Goal: Task Accomplishment & Management: Use online tool/utility

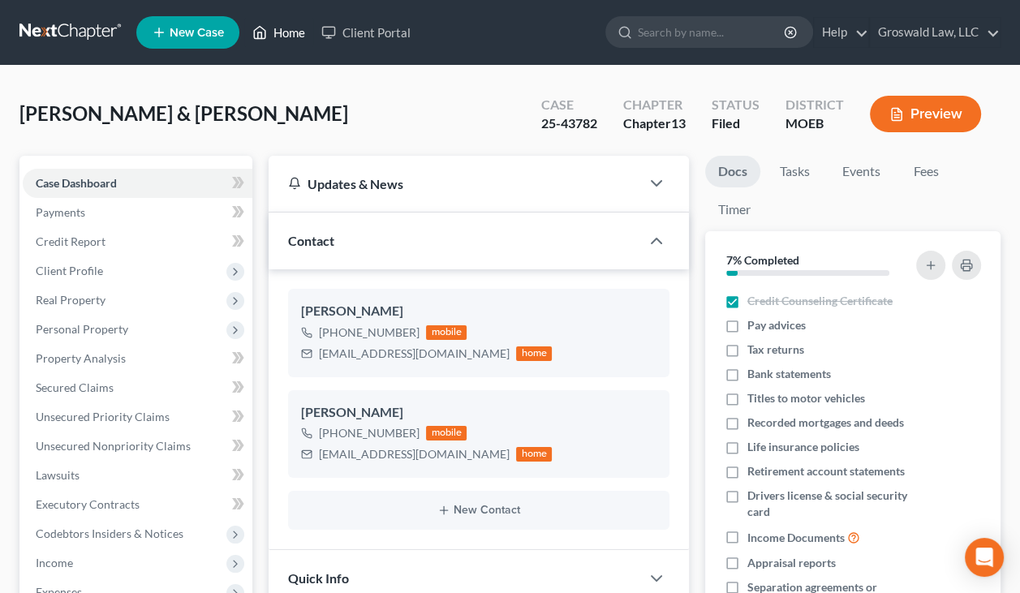
click at [302, 24] on link "Home" at bounding box center [278, 32] width 69 height 29
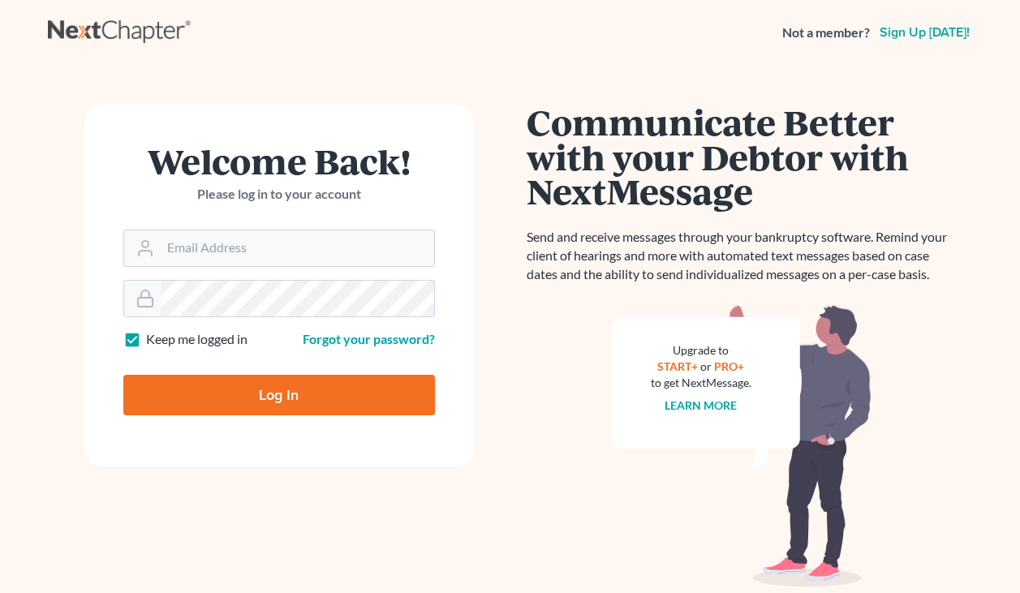
click at [485, 100] on div "Welcome Back! Please log in to your account Email Address Password Keep me logg…" at bounding box center [510, 326] width 925 height 521
click at [218, 233] on input "Email Address" at bounding box center [297, 248] width 273 height 36
type input "[PERSON_NAME][EMAIL_ADDRESS][DOMAIN_NAME]"
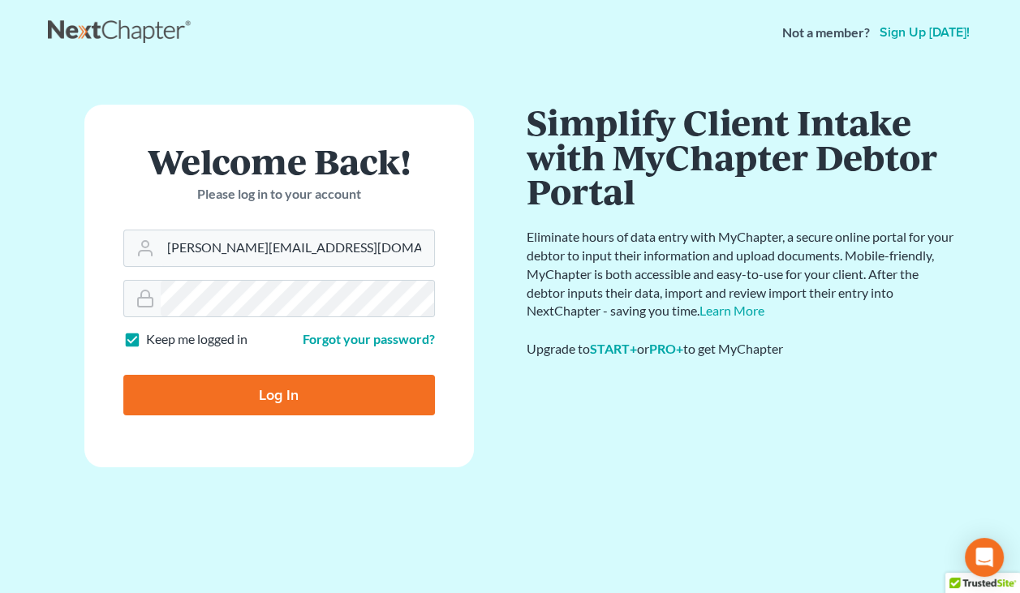
click at [222, 384] on input "Log In" at bounding box center [278, 395] width 311 height 41
type input "Thinking..."
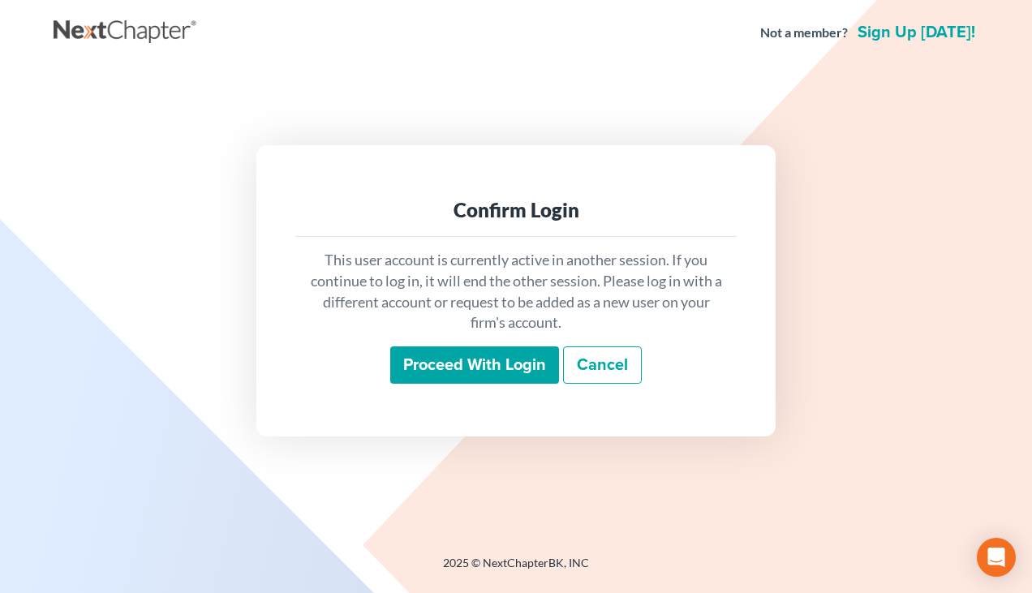
click at [480, 366] on input "Proceed with login" at bounding box center [474, 364] width 169 height 37
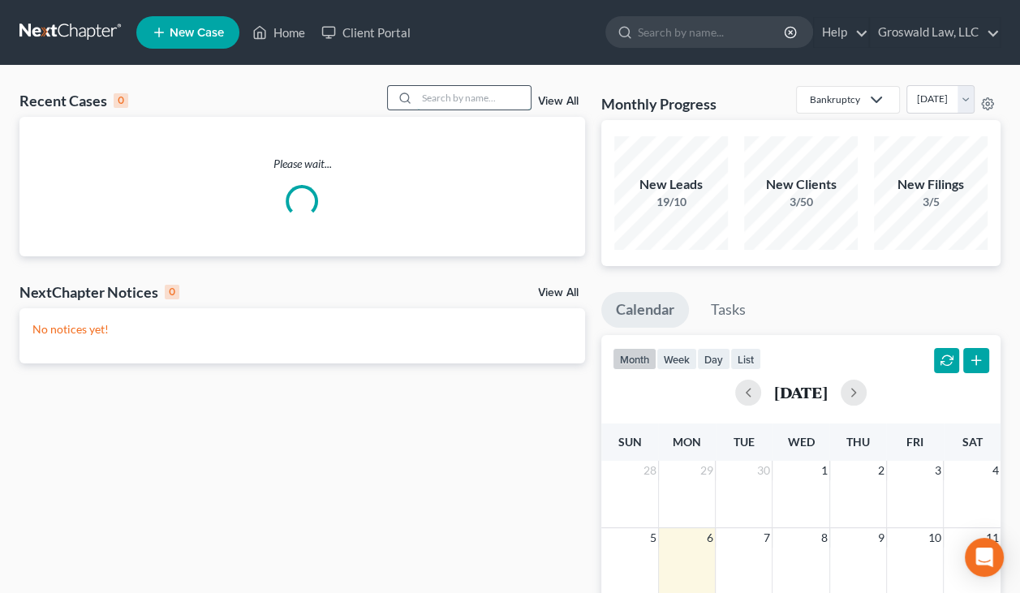
click at [444, 93] on input "search" at bounding box center [474, 98] width 114 height 24
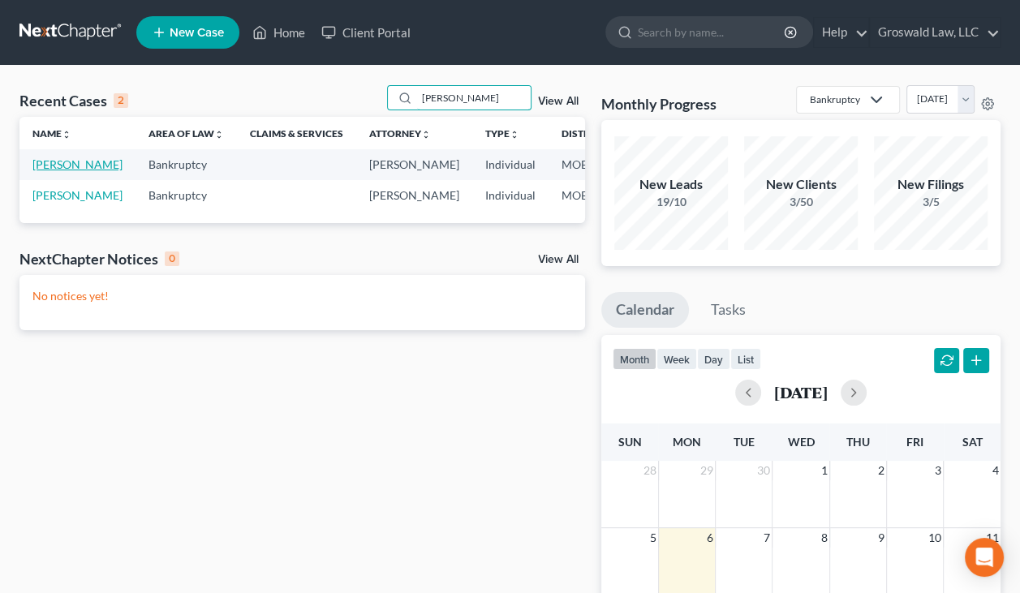
type input "[PERSON_NAME]"
click at [36, 171] on link "[PERSON_NAME]" at bounding box center [77, 164] width 90 height 14
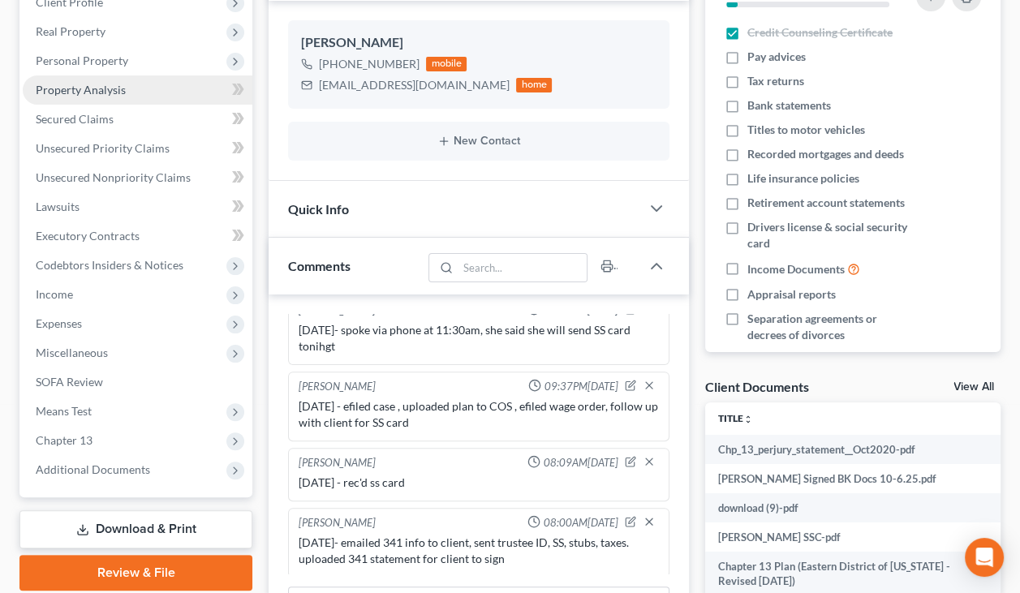
scroll to position [273, 0]
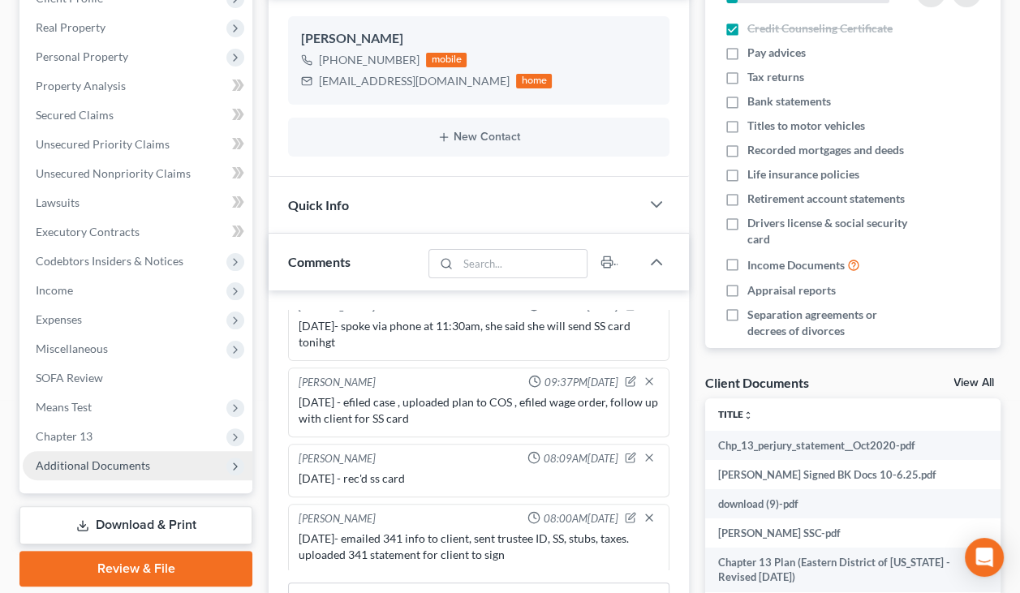
click at [109, 470] on span "Additional Documents" at bounding box center [93, 465] width 114 height 14
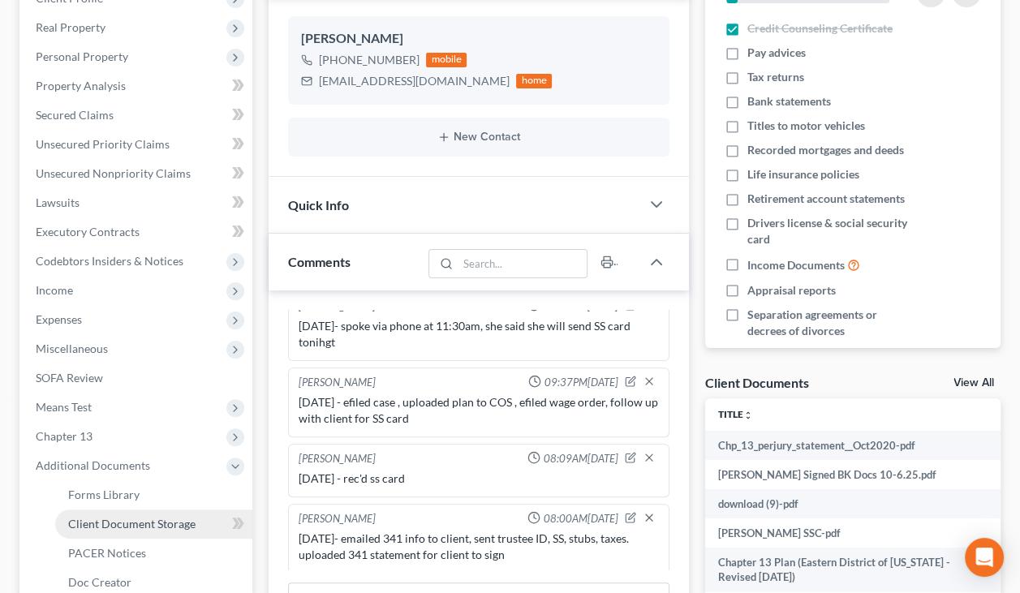
click at [127, 528] on span "Client Document Storage" at bounding box center [131, 524] width 127 height 14
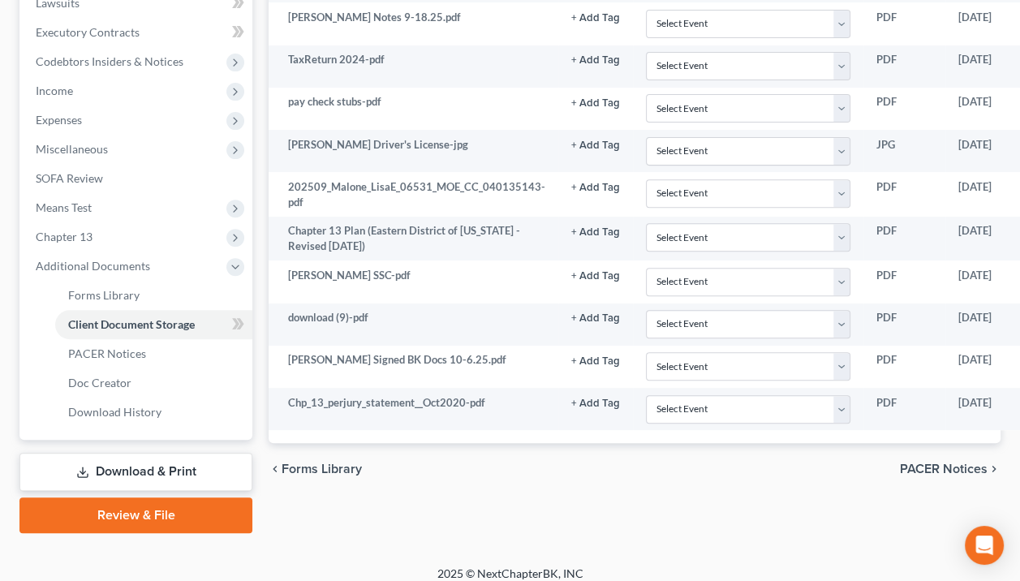
scroll to position [472, 140]
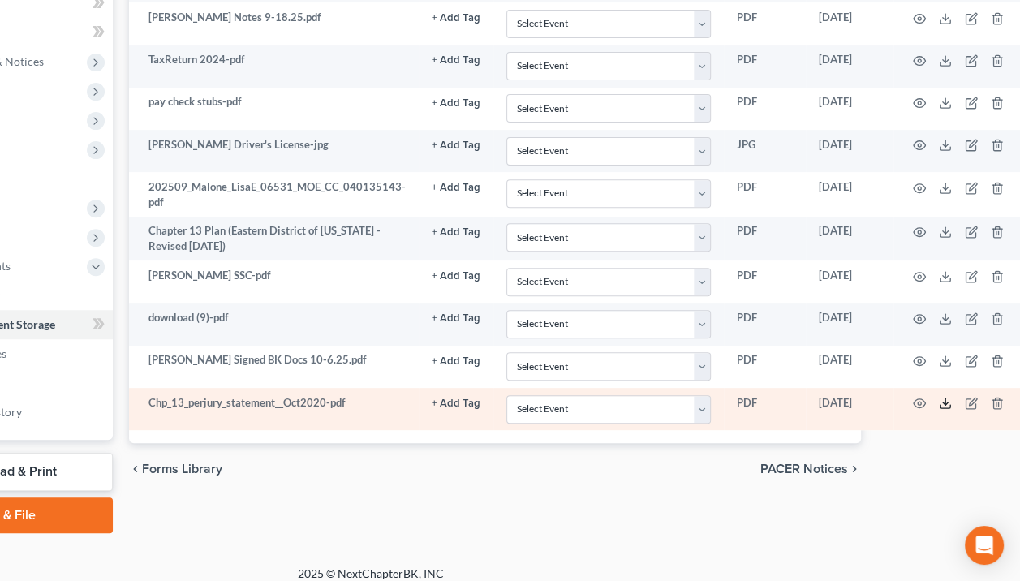
click at [945, 398] on line at bounding box center [945, 401] width 0 height 6
